Goal: Task Accomplishment & Management: Complete application form

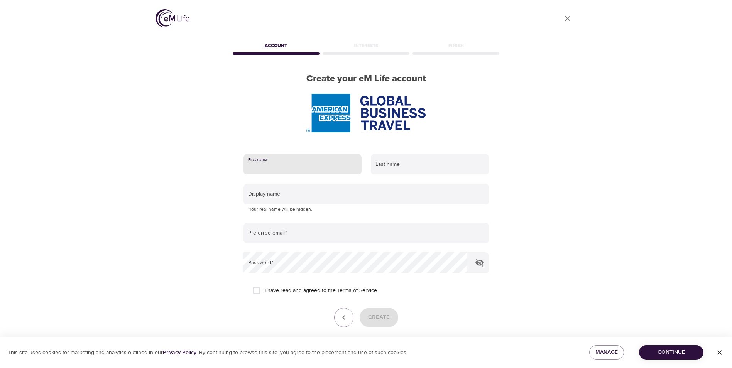
click at [285, 166] on input "text" at bounding box center [302, 164] width 118 height 21
type input "Raluca"
type input "Balea"
type input "raluca.balea@amexgbt.com"
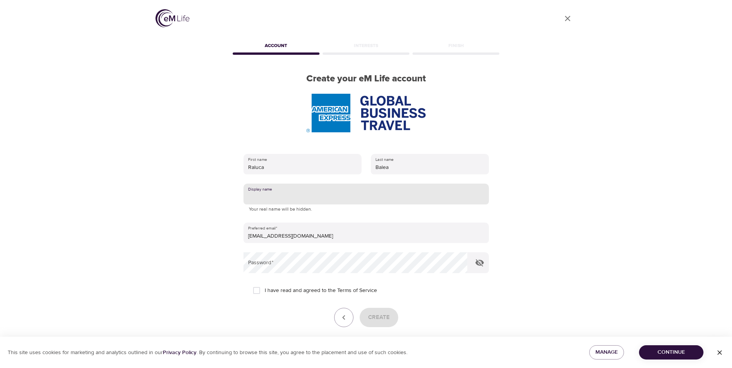
click at [293, 192] on input "text" at bounding box center [365, 194] width 245 height 21
type input "Raluca"
drag, startPoint x: 258, startPoint y: 291, endPoint x: 283, endPoint y: 295, distance: 25.5
click at [259, 291] on input "I have read and agreed to the Terms of Service" at bounding box center [256, 290] width 16 height 16
checkbox input "true"
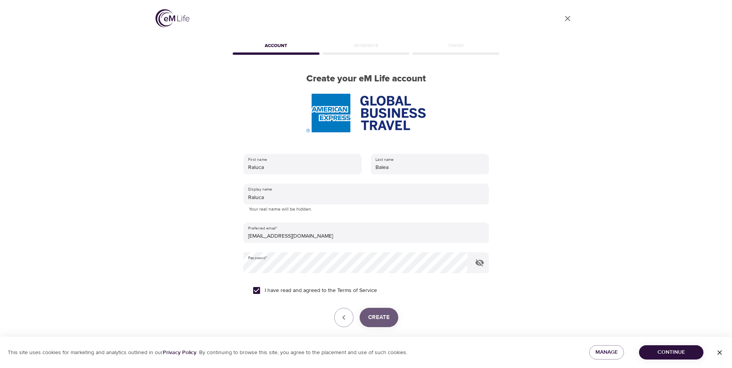
click at [388, 314] on span "Create" at bounding box center [379, 317] width 22 height 10
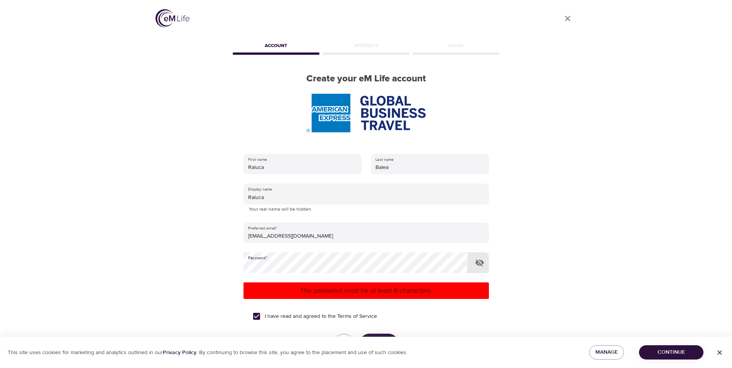
click at [191, 269] on div "User Profile Account Interests Finish Create your eM Life account First name Ra…" at bounding box center [366, 184] width 440 height 368
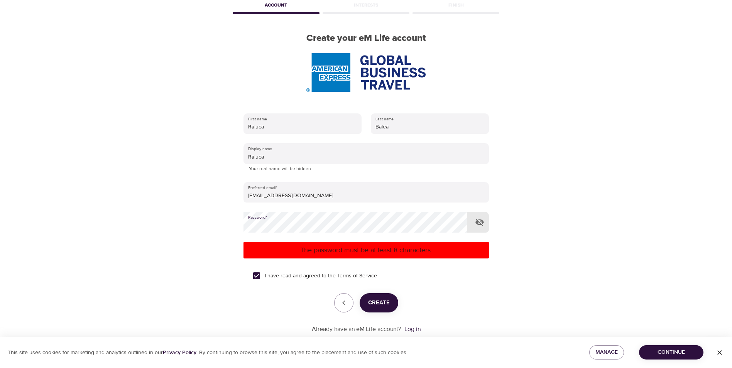
scroll to position [58, 0]
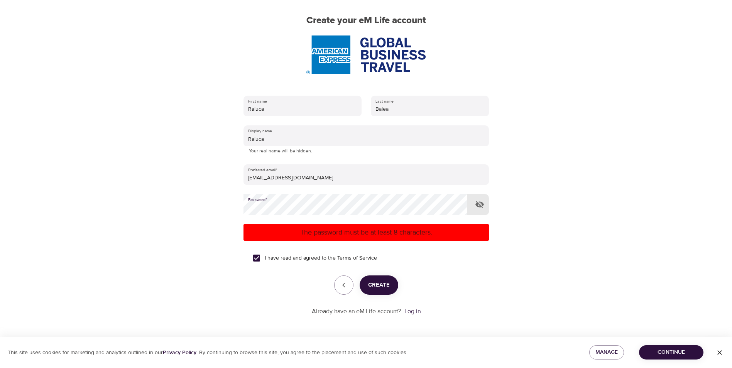
click at [392, 284] on button "Create" at bounding box center [378, 284] width 39 height 19
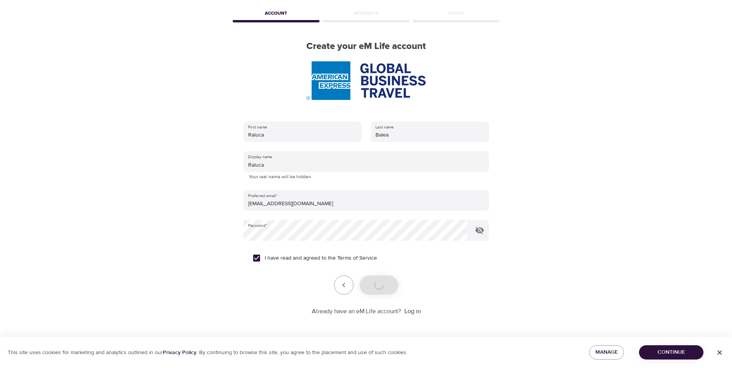
scroll to position [32, 0]
click at [481, 300] on form "First name Raluca Last name Balea Display name Raluca Your real name will be hi…" at bounding box center [365, 216] width 245 height 199
click at [378, 283] on span "Create" at bounding box center [379, 285] width 22 height 10
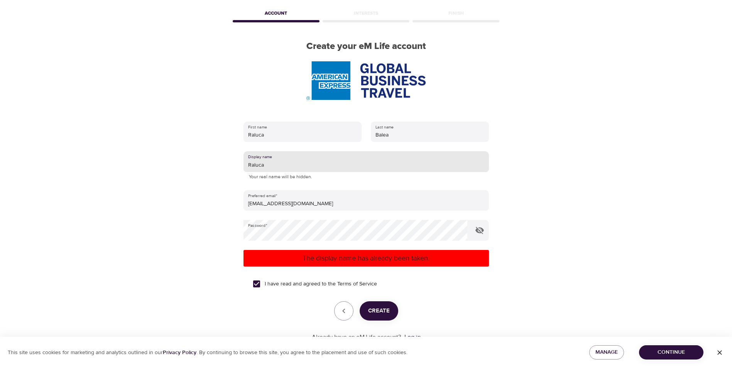
click at [267, 165] on input "Raluca" at bounding box center [365, 161] width 245 height 21
type input "Raluca Balea"
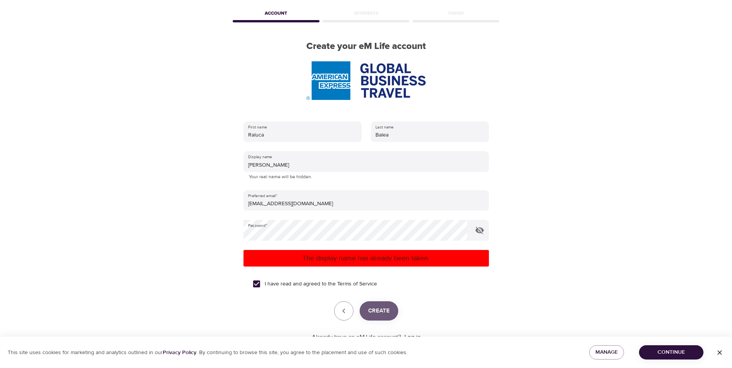
click at [388, 311] on span "Create" at bounding box center [379, 311] width 22 height 10
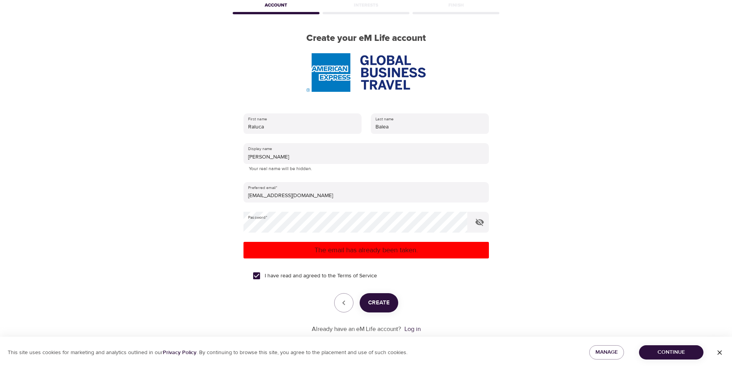
scroll to position [58, 0]
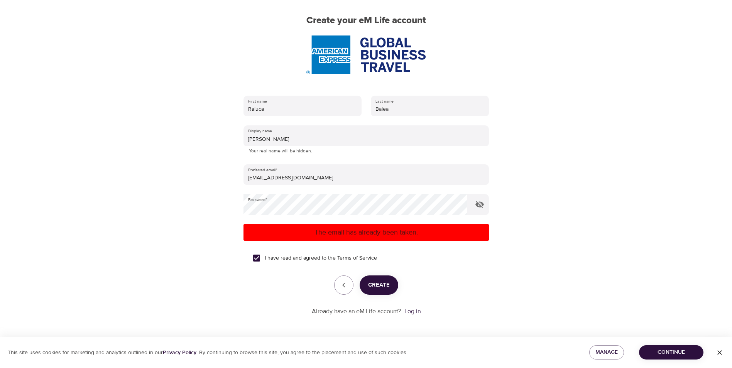
click at [377, 283] on span "Create" at bounding box center [379, 285] width 22 height 10
drag, startPoint x: 323, startPoint y: 175, endPoint x: 332, endPoint y: 175, distance: 9.3
click at [323, 175] on input "raluca.balea@amexgbt.com" at bounding box center [365, 174] width 245 height 21
drag, startPoint x: 333, startPoint y: 175, endPoint x: 158, endPoint y: 183, distance: 175.2
click at [158, 183] on div "User Profile Account Interests Finish Create your eM Life account First name Ra…" at bounding box center [366, 126] width 440 height 368
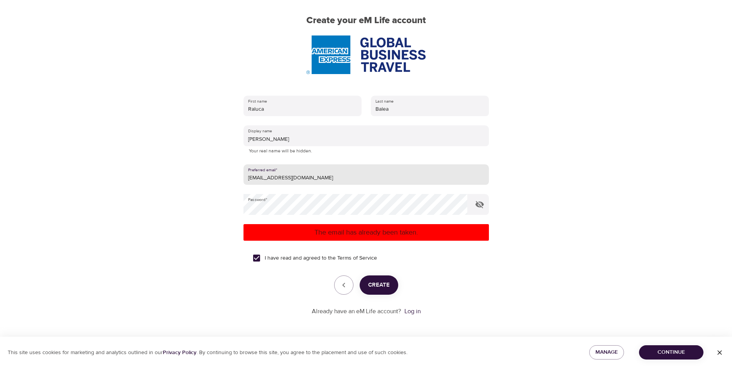
type input "raluca_balea2003@yahoo.com"
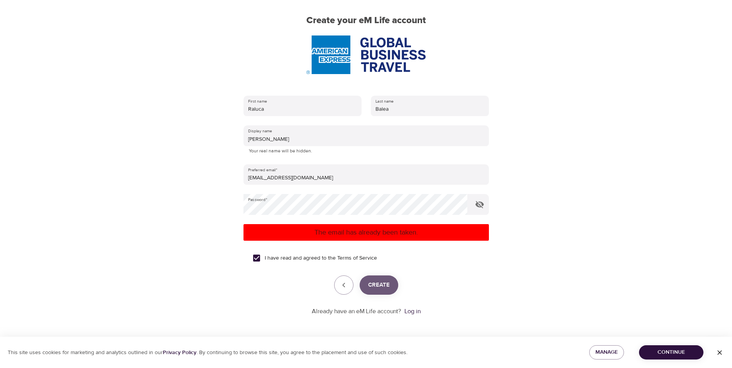
click at [386, 288] on span "Create" at bounding box center [379, 285] width 22 height 10
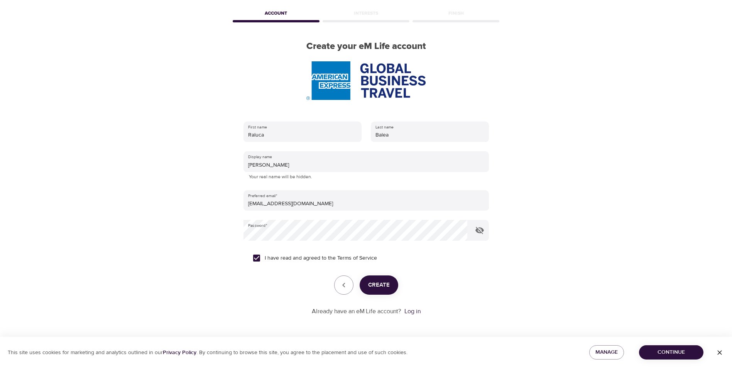
click at [379, 287] on span "Create" at bounding box center [379, 285] width 22 height 10
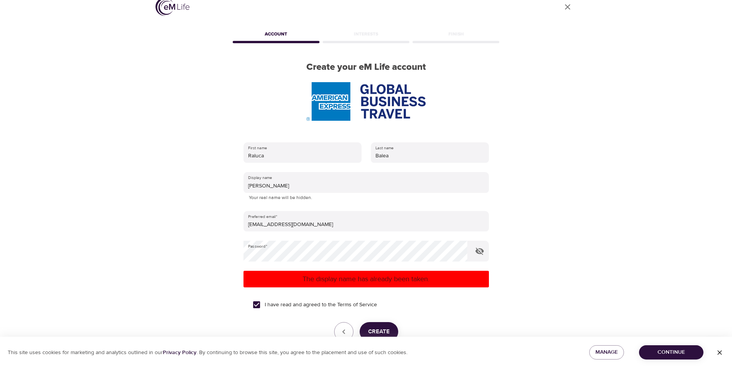
scroll to position [0, 0]
